Goal: Book appointment/travel/reservation

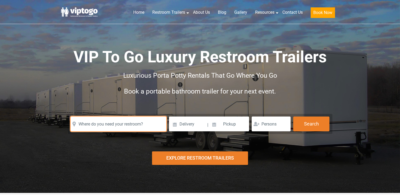
click at [142, 125] on input "text" at bounding box center [119, 124] width 96 height 15
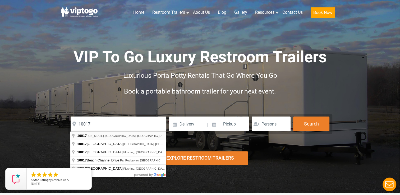
type input "[US_STATE][GEOGRAPHIC_DATA]"
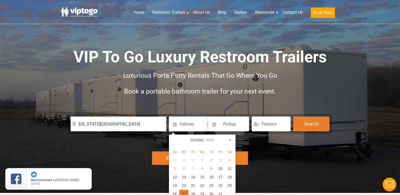
click at [186, 192] on div "27" at bounding box center [183, 194] width 9 height 8
type input "[DATE]"
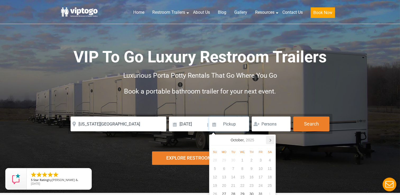
click at [270, 140] on icon at bounding box center [270, 140] width 1 height 3
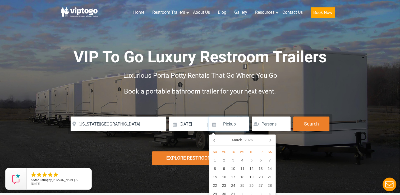
click at [270, 140] on icon at bounding box center [270, 140] width 1 height 3
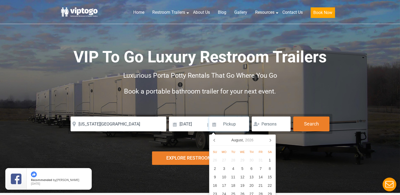
click at [270, 140] on icon at bounding box center [270, 140] width 1 height 3
click at [214, 139] on icon at bounding box center [215, 140] width 8 height 8
click at [233, 194] on div "27" at bounding box center [233, 194] width 9 height 8
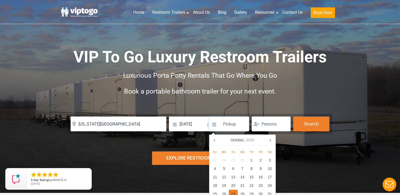
type input "[DATE]"
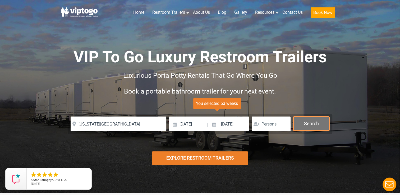
click at [316, 123] on button "Search" at bounding box center [311, 124] width 36 height 14
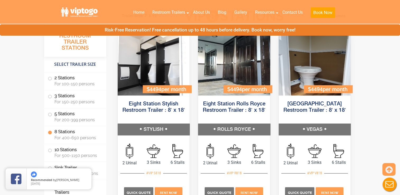
scroll to position [1019, 0]
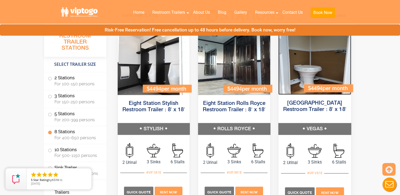
click at [307, 79] on img at bounding box center [314, 64] width 73 height 61
